Goal: Information Seeking & Learning: Learn about a topic

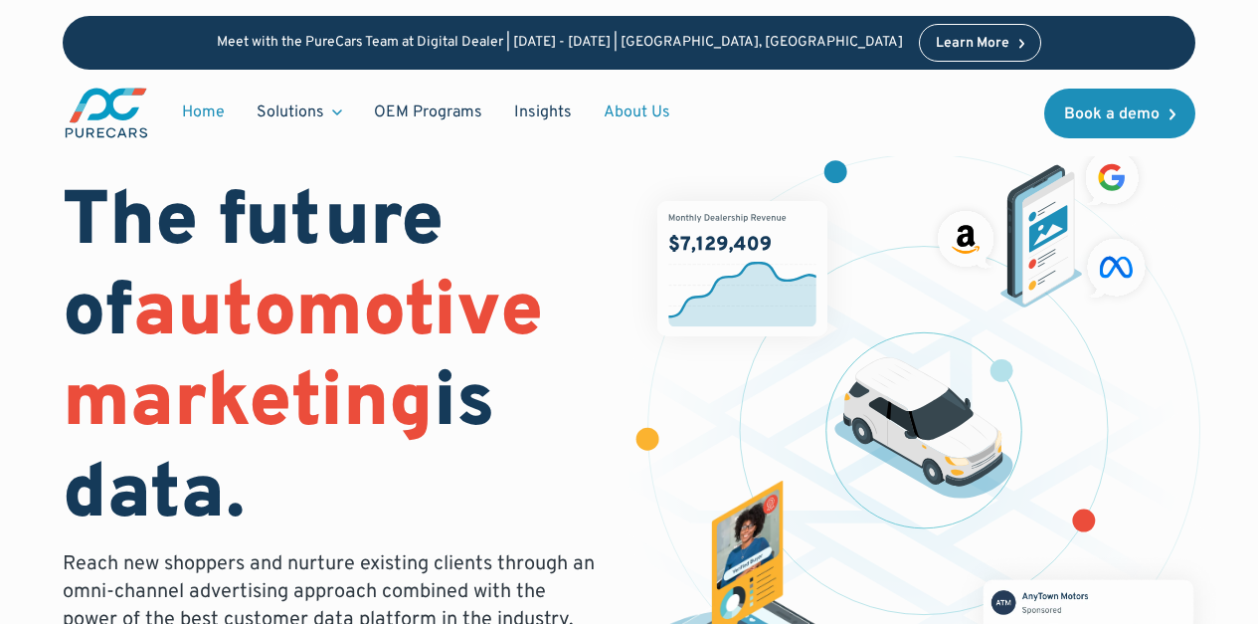
click at [622, 115] on link "About Us" at bounding box center [637, 112] width 98 height 38
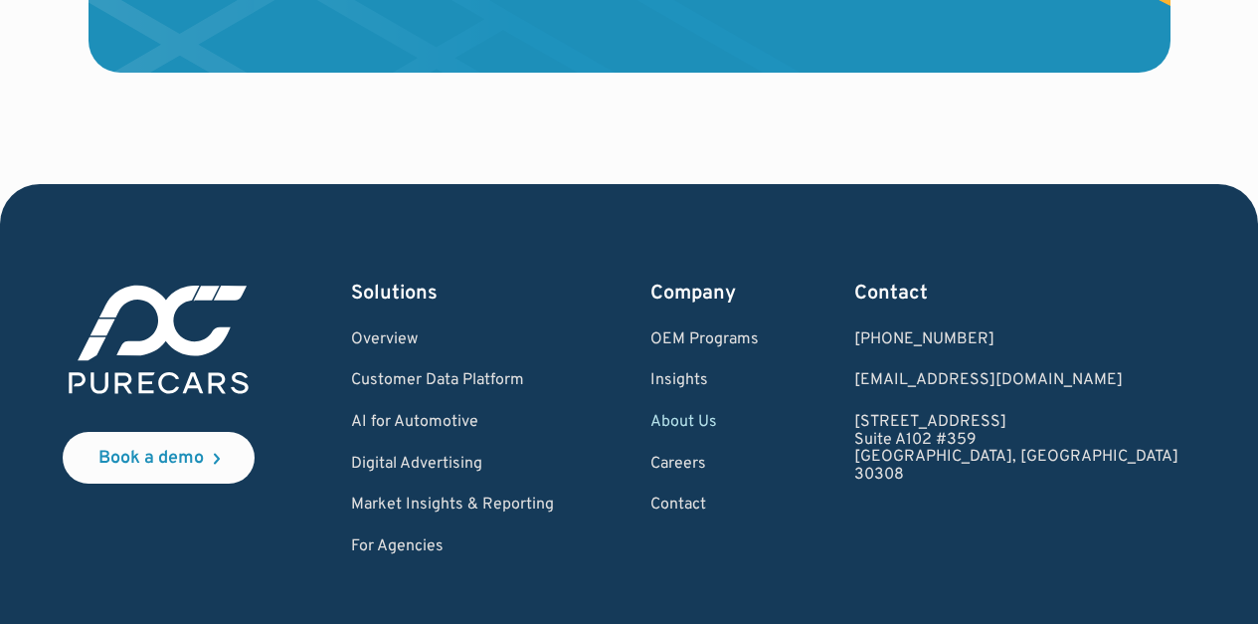
scroll to position [5646, 0]
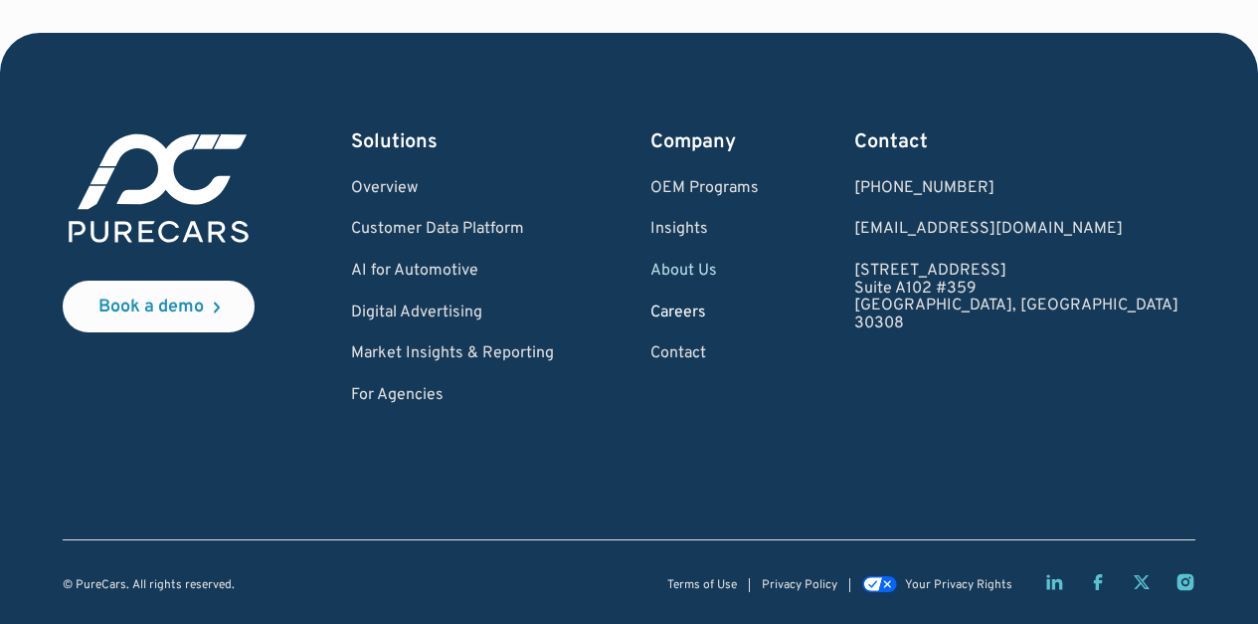
click at [759, 305] on link "Careers" at bounding box center [704, 313] width 108 height 18
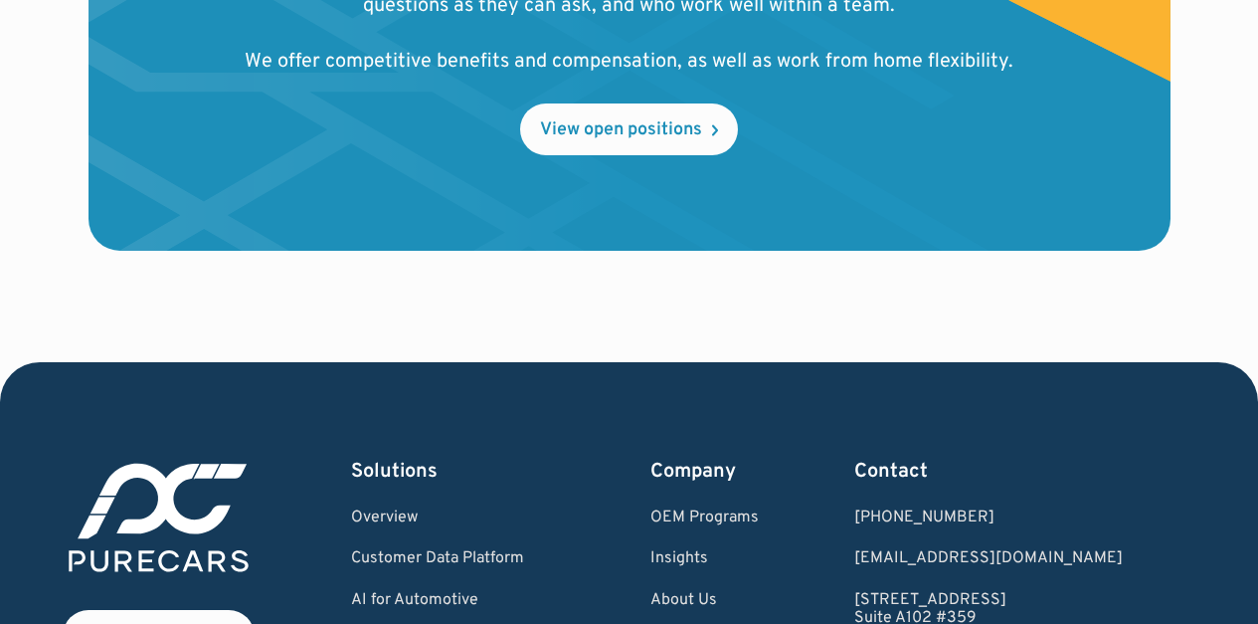
scroll to position [2376, 0]
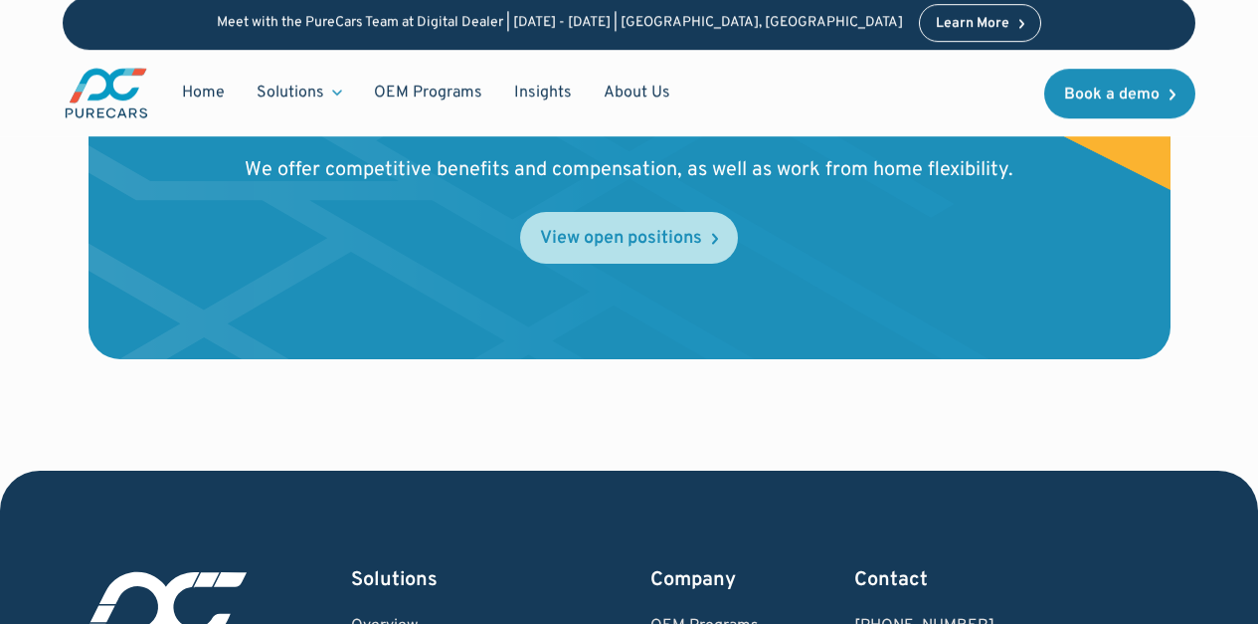
click at [646, 230] on div "View open positions" at bounding box center [621, 239] width 162 height 18
